Goal: Find contact information: Find contact information

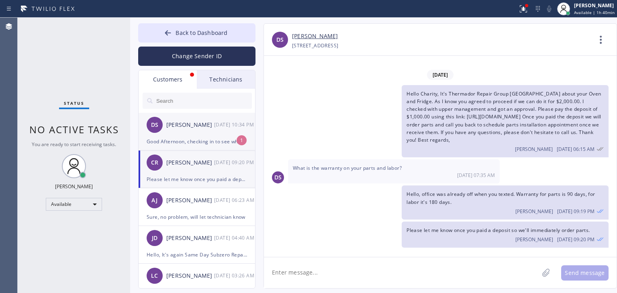
click at [222, 123] on div "[DATE] 10:34 PM" at bounding box center [235, 124] width 42 height 9
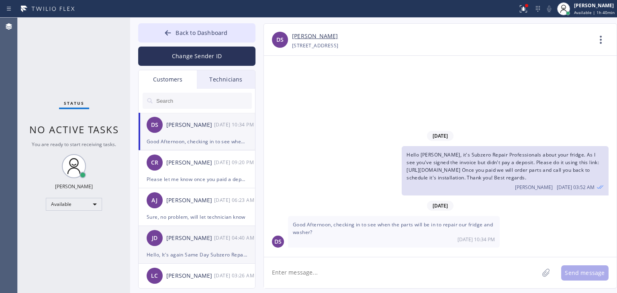
click at [215, 237] on div "[DATE] 04:40 AM" at bounding box center [235, 237] width 42 height 9
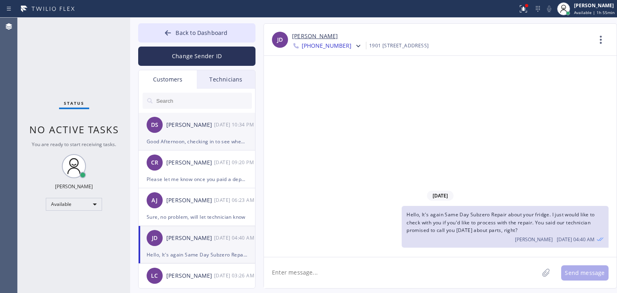
click at [213, 135] on div "DS [PERSON_NAME] [DATE] 10:34 PM" at bounding box center [197, 125] width 117 height 24
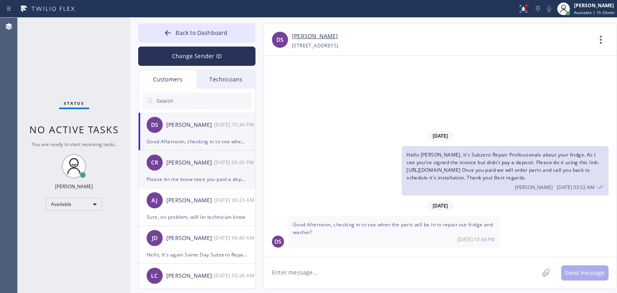
click at [223, 167] on div "[DATE] 09:20 PM" at bounding box center [235, 162] width 42 height 9
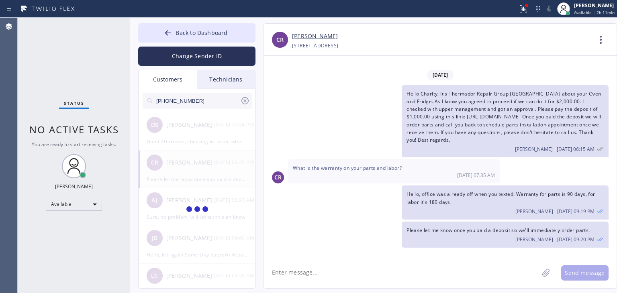
click at [225, 94] on input "[PHONE_NUMBER]" at bounding box center [197, 101] width 85 height 16
click at [225, 94] on input "(847) 494-891_" at bounding box center [197, 101] width 85 height 16
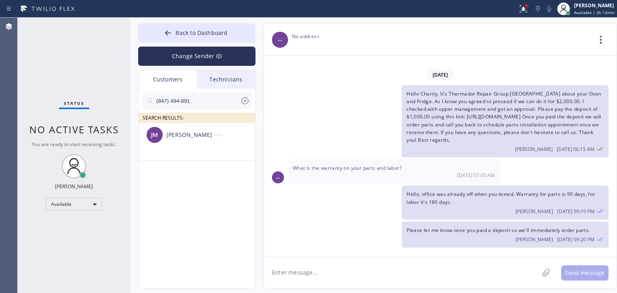
type input "(847) 494-891"
click at [207, 143] on div "[PERSON_NAME] --:--" at bounding box center [197, 135] width 117 height 24
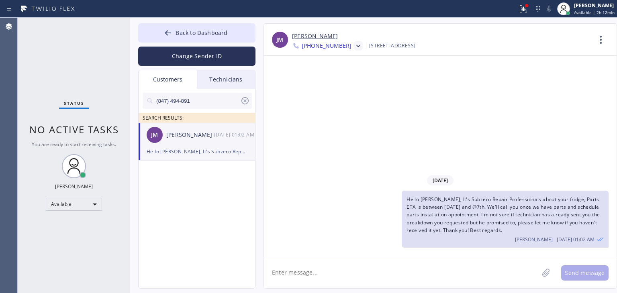
click at [354, 47] on icon at bounding box center [358, 46] width 8 height 8
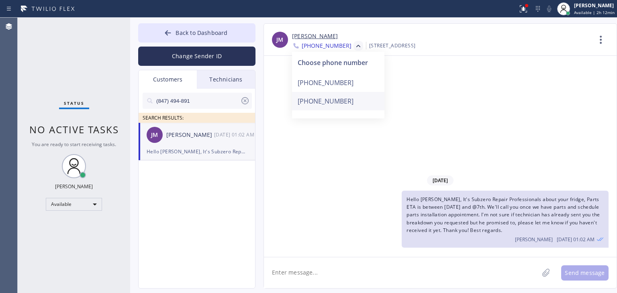
click at [344, 101] on div "[PHONE_NUMBER]" at bounding box center [338, 101] width 92 height 18
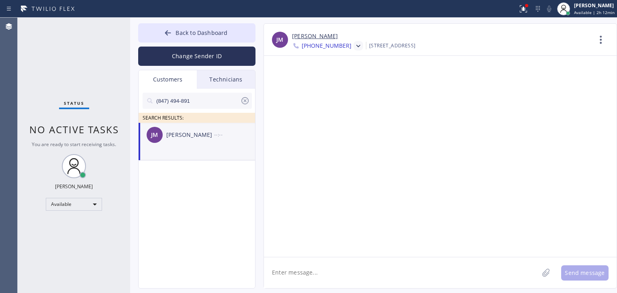
click at [354, 45] on icon at bounding box center [358, 46] width 8 height 8
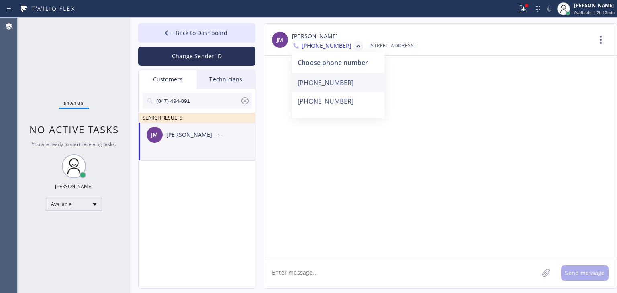
click at [340, 89] on div "[PHONE_NUMBER]" at bounding box center [338, 82] width 92 height 18
